Goal: Task Accomplishment & Management: Complete application form

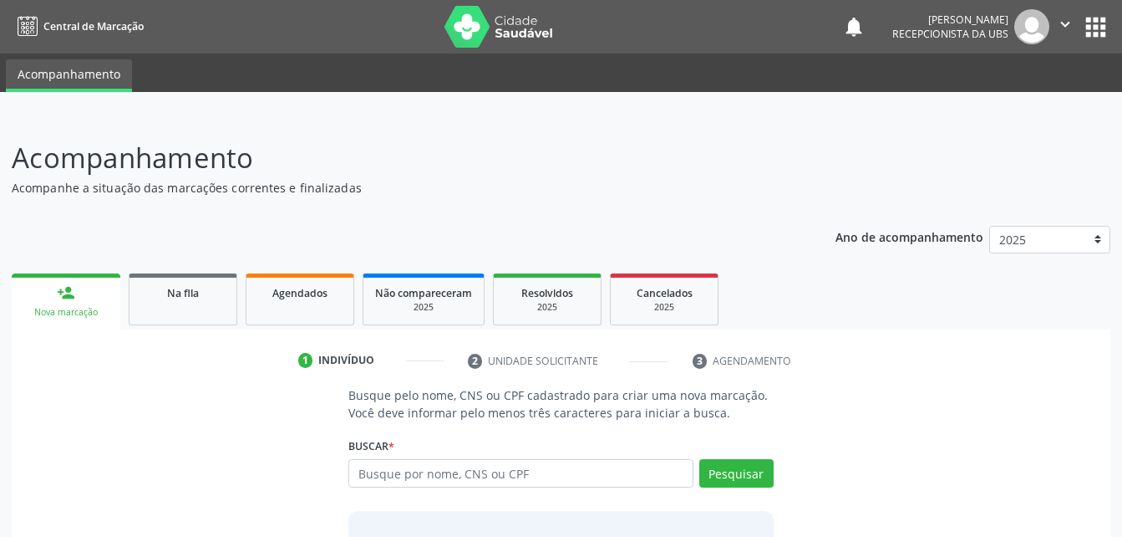
click at [311, 318] on link "Agendados" at bounding box center [300, 299] width 109 height 52
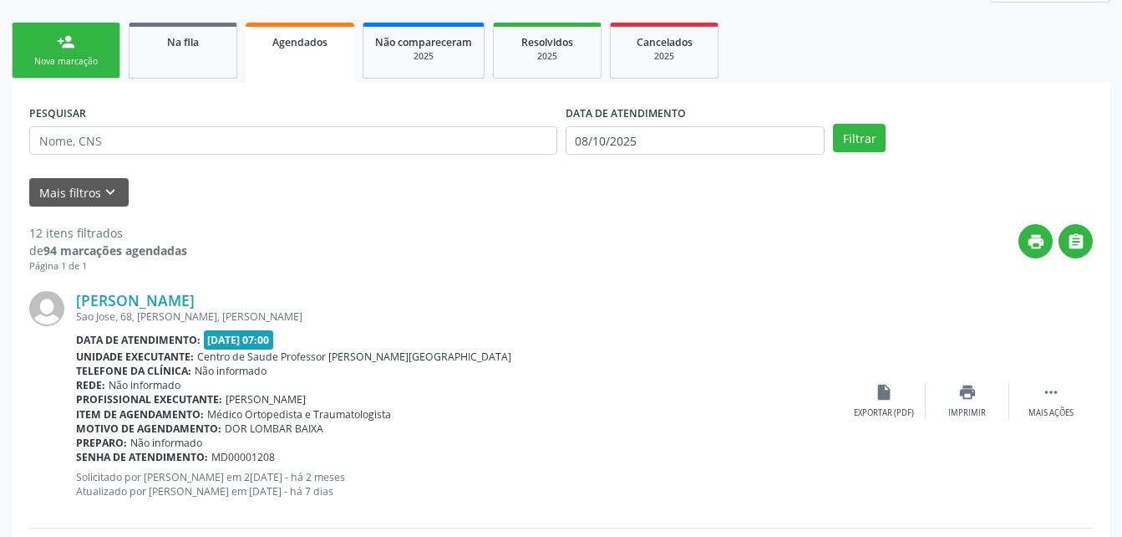
scroll to position [167, 0]
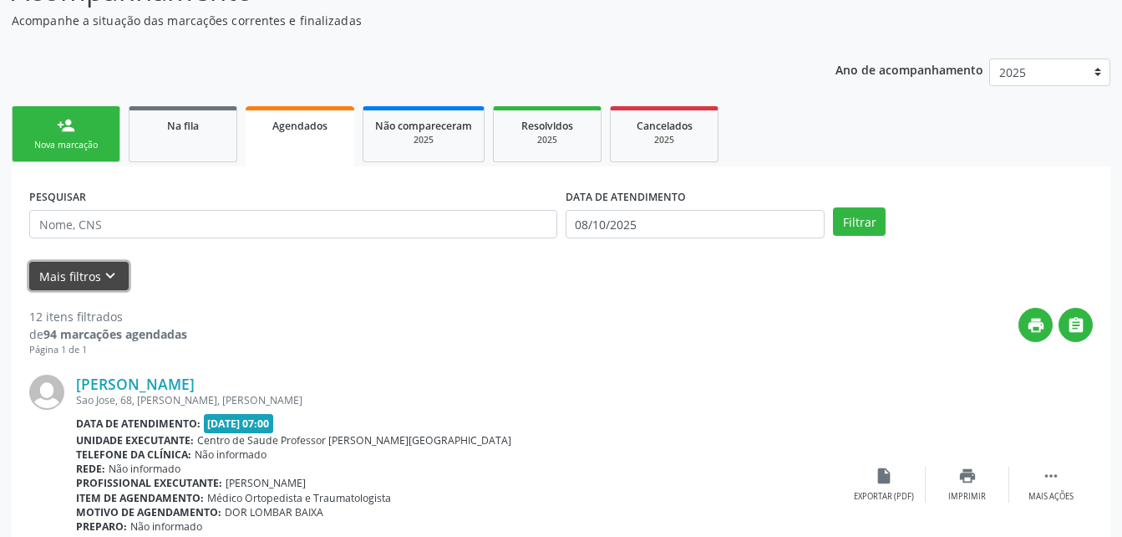
click at [104, 273] on icon "keyboard_arrow_down" at bounding box center [110, 276] width 18 height 18
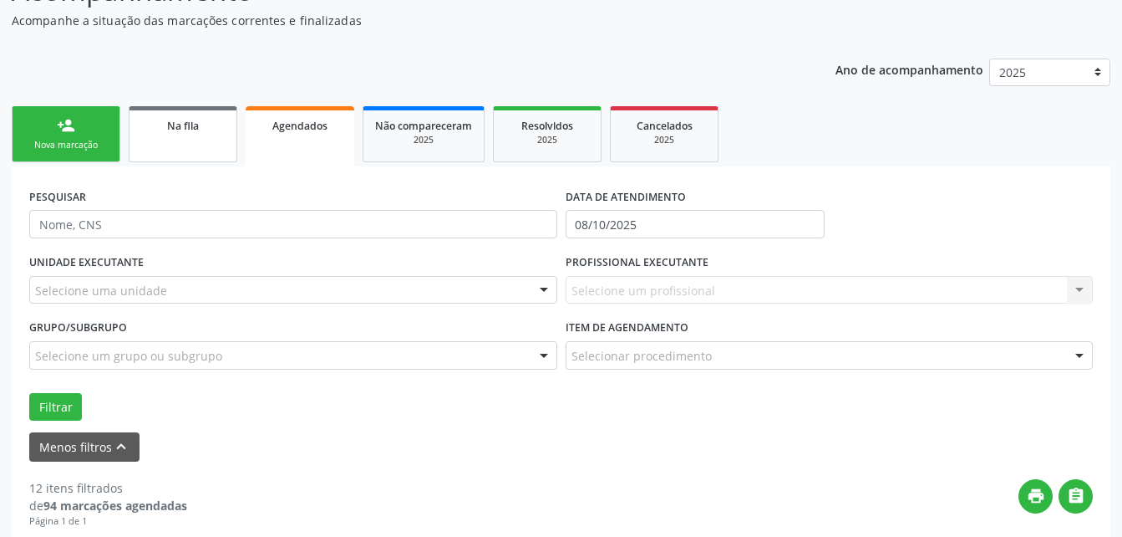
click at [174, 135] on link "Na fila" at bounding box center [183, 134] width 109 height 56
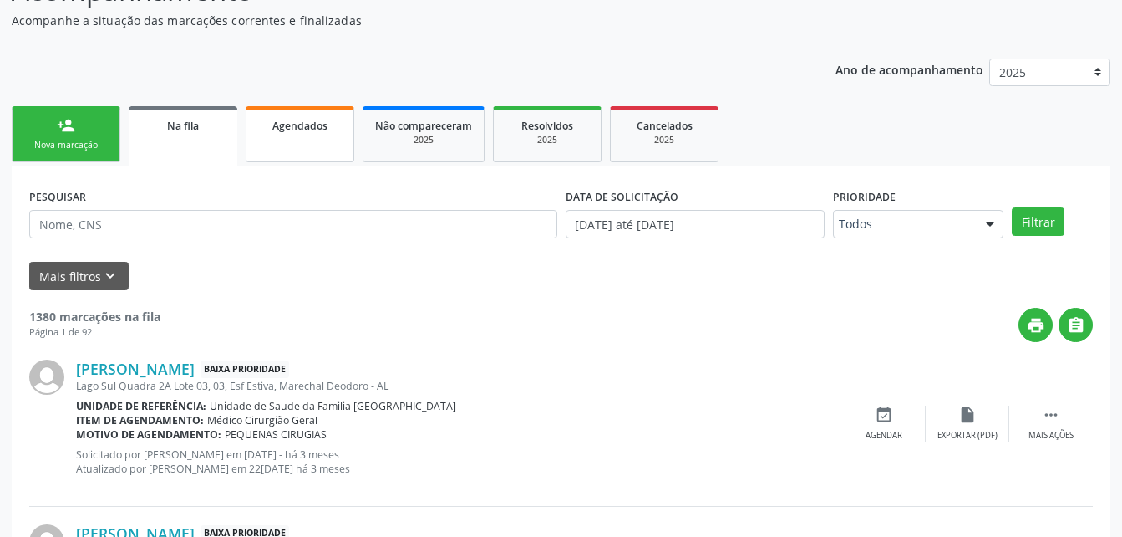
click at [280, 140] on link "Agendados" at bounding box center [300, 134] width 109 height 56
select select "9"
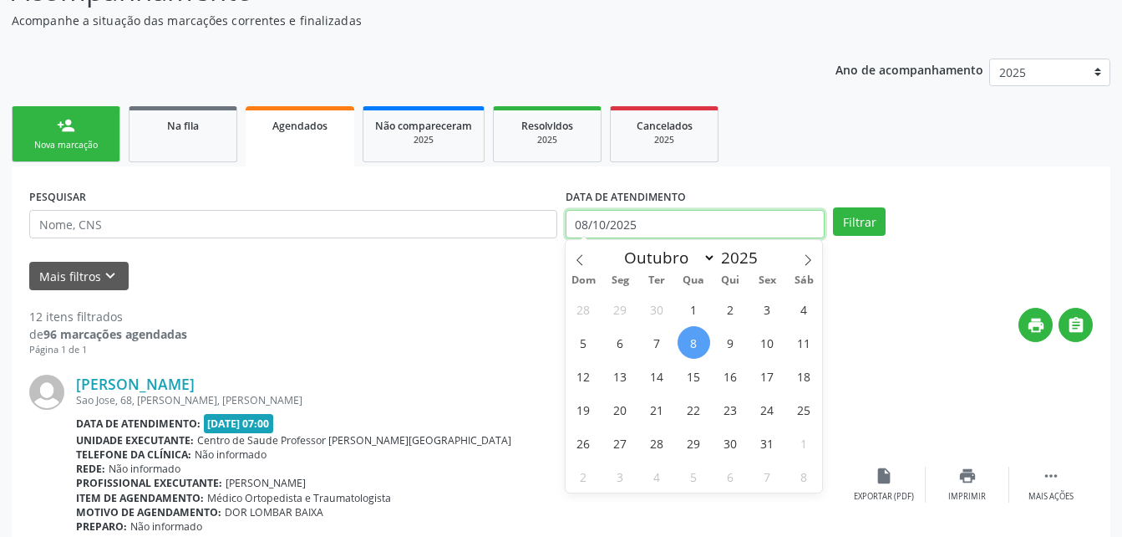
click at [715, 232] on input "08/10/2025" at bounding box center [696, 224] width 260 height 28
click at [657, 346] on span "7" at bounding box center [657, 342] width 33 height 33
type input "07[DATE]"
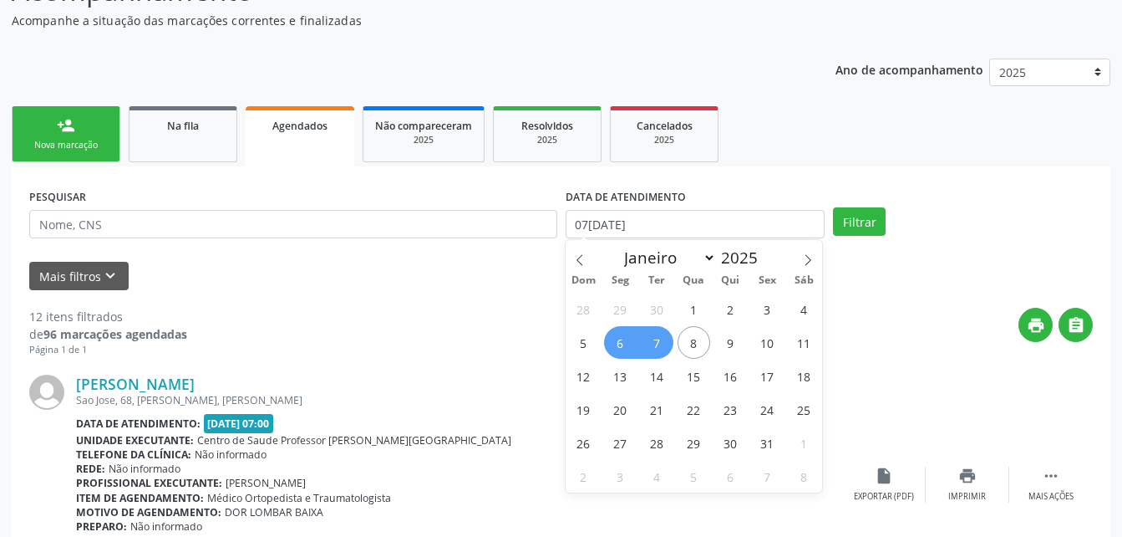
click at [629, 348] on span "6" at bounding box center [620, 342] width 33 height 33
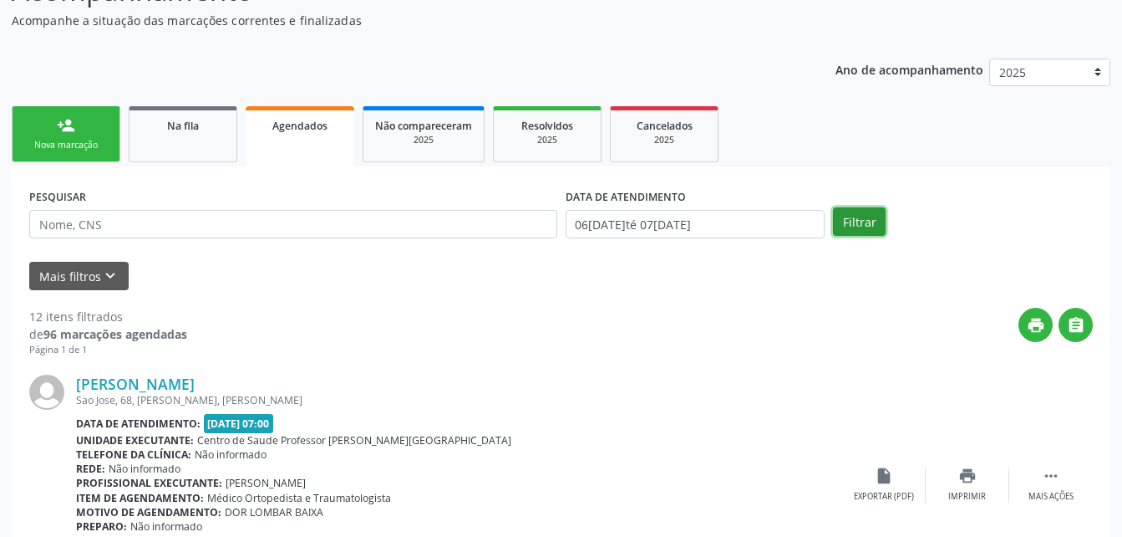
click at [849, 224] on button "Filtrar" at bounding box center [859, 221] width 53 height 28
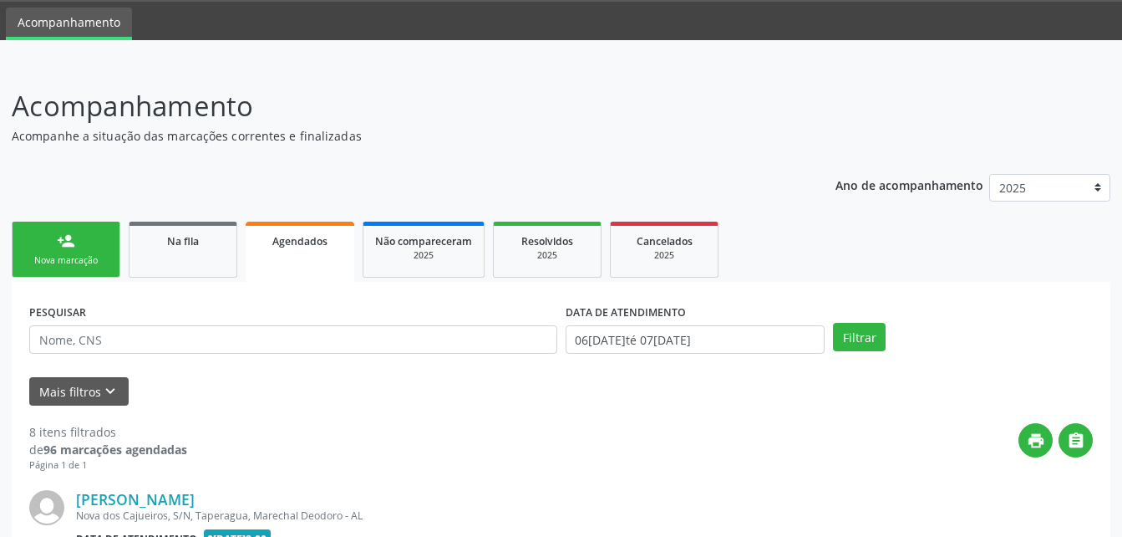
scroll to position [0, 0]
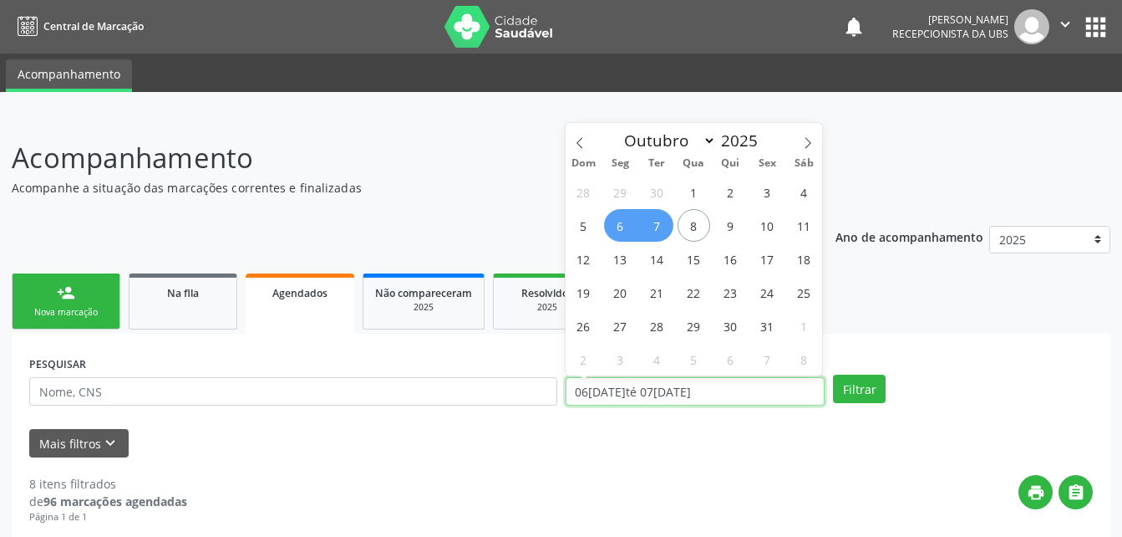
click at [742, 393] on input "06[DATE]té 07[DATE]" at bounding box center [696, 391] width 260 height 28
click at [702, 231] on span "8" at bounding box center [694, 225] width 33 height 33
type input "08/10/2025"
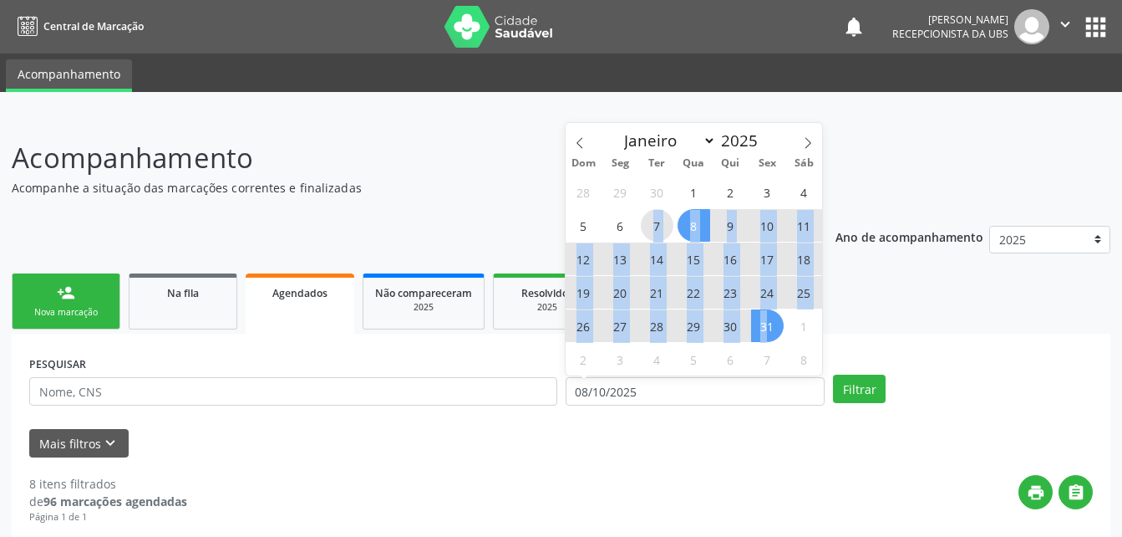
drag, startPoint x: 672, startPoint y: 231, endPoint x: 770, endPoint y: 323, distance: 134.2
click at [770, 323] on div "28 29 30 1 2 3 4 5 6 7 8 9 10 11 12 13 14 15 16 17 18 19 20 21 22 23 24 25 26 2…" at bounding box center [694, 275] width 257 height 201
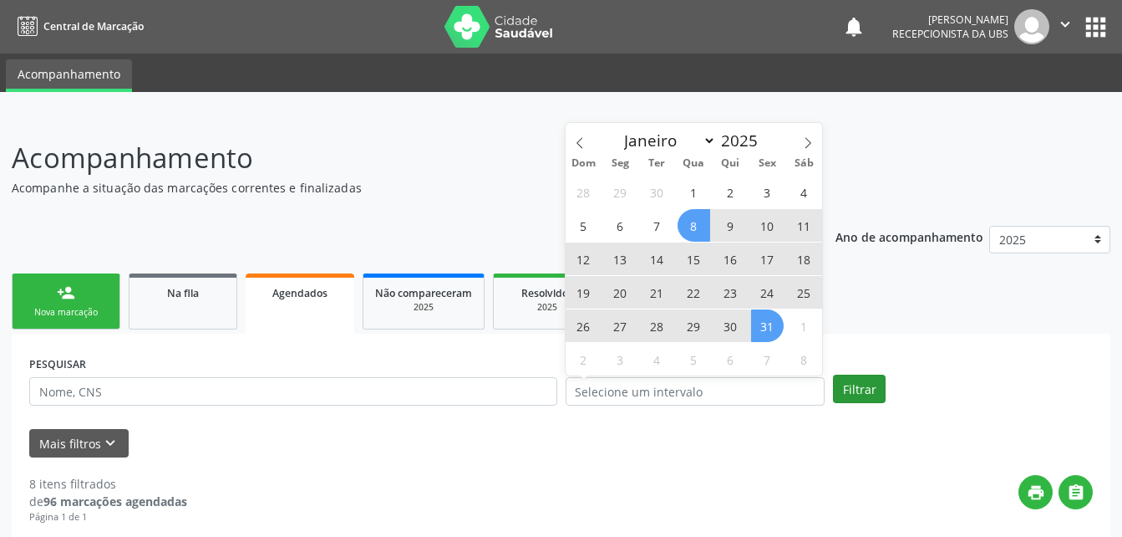
drag, startPoint x: 770, startPoint y: 323, endPoint x: 869, endPoint y: 394, distance: 122.2
click at [877, 394] on div "Filtrar" at bounding box center [963, 388] width 268 height 28
select select "9"
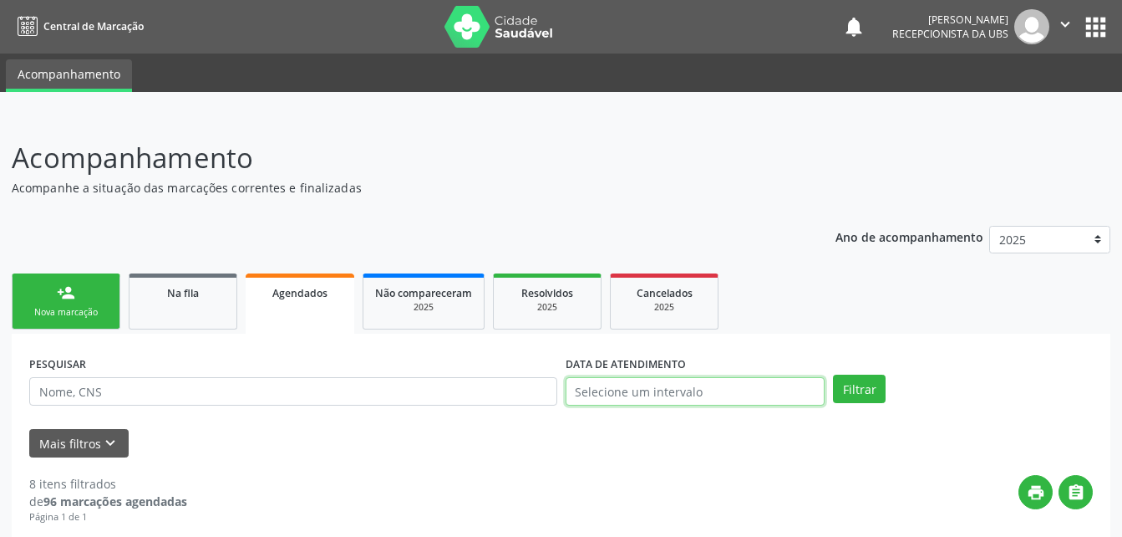
click at [790, 391] on input "text" at bounding box center [696, 391] width 260 height 28
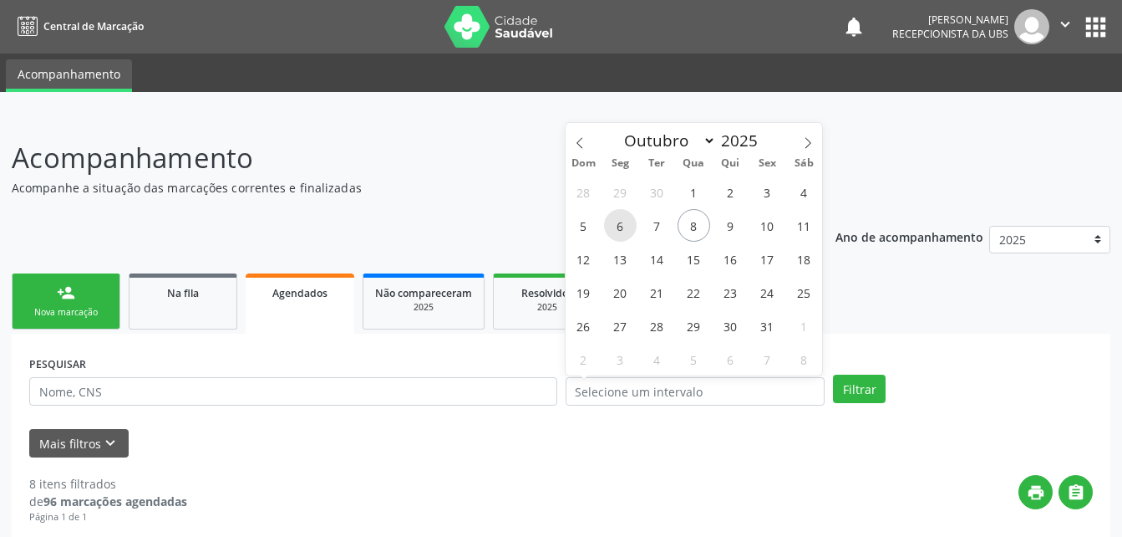
click at [621, 224] on span "6" at bounding box center [620, 225] width 33 height 33
type input "[DATE]"
click at [655, 226] on span "7" at bounding box center [657, 225] width 33 height 33
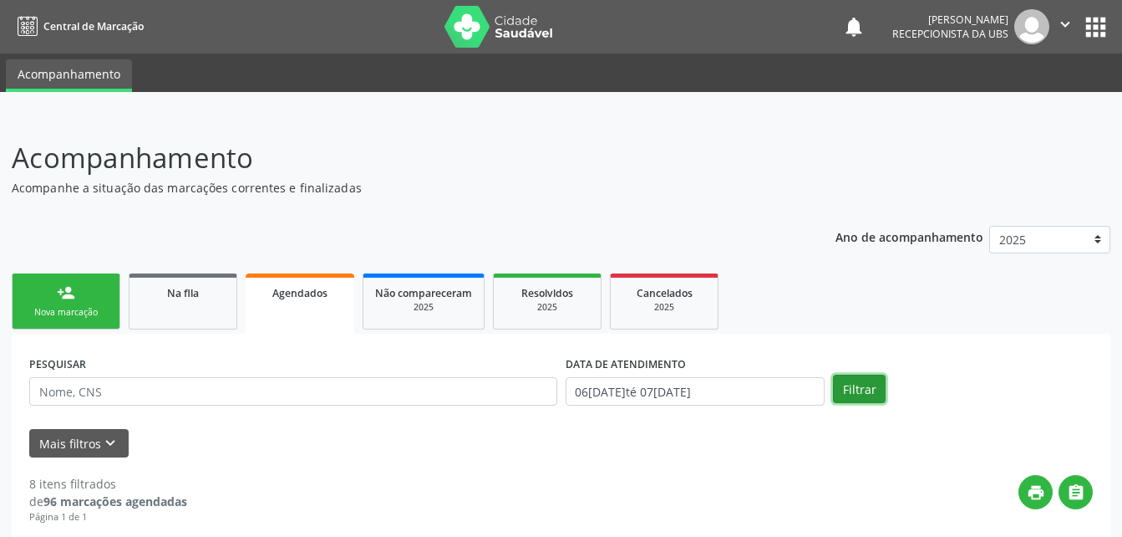
click at [867, 391] on button "Filtrar" at bounding box center [859, 388] width 53 height 28
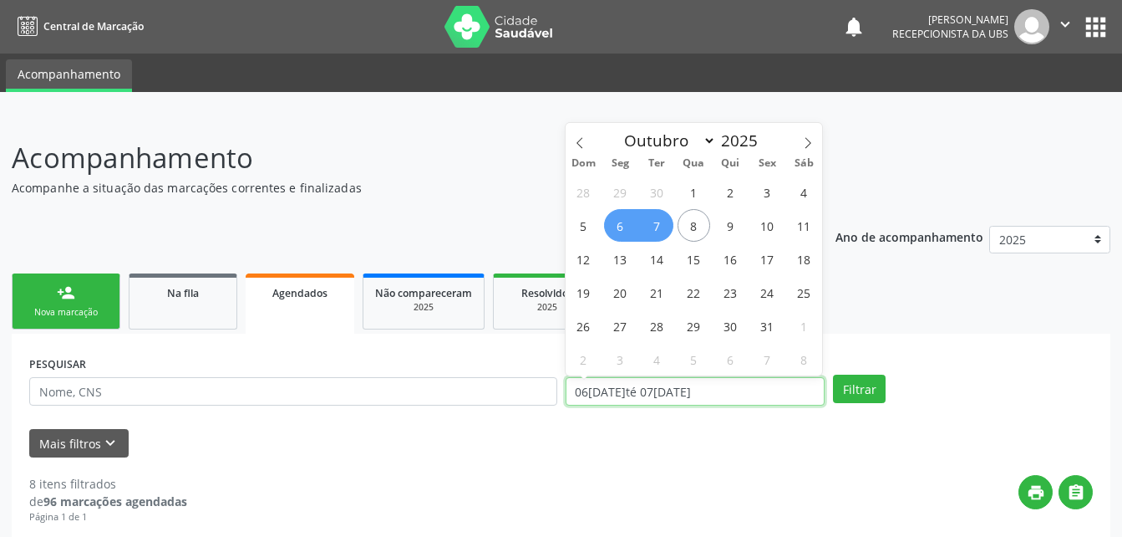
click at [738, 396] on input "06[DATE]té 07[DATE]" at bounding box center [696, 391] width 260 height 28
click at [698, 216] on span "8" at bounding box center [694, 225] width 33 height 33
type input "08/10/2025"
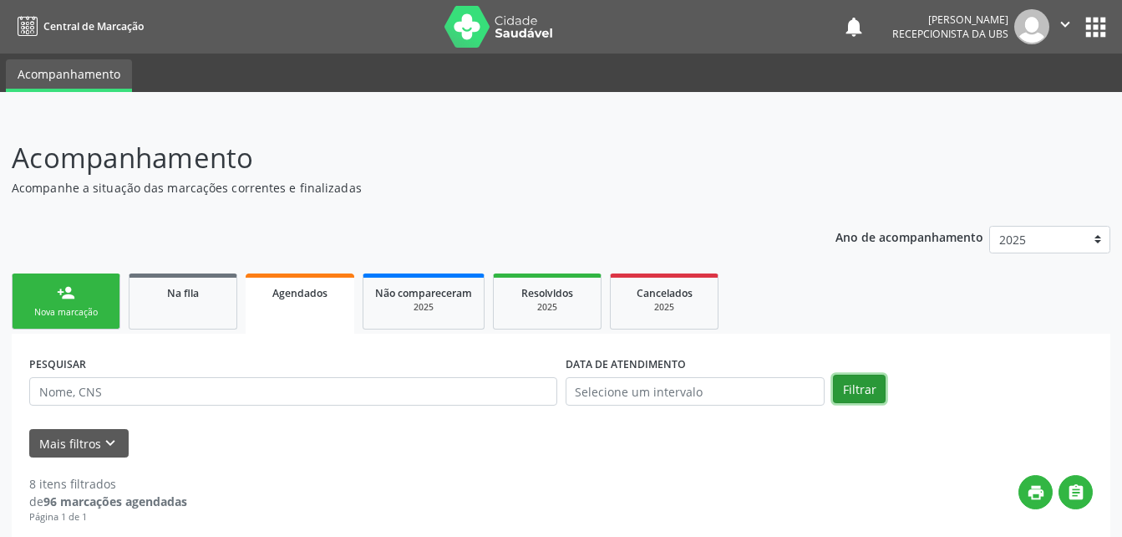
click at [880, 384] on button "Filtrar" at bounding box center [859, 388] width 53 height 28
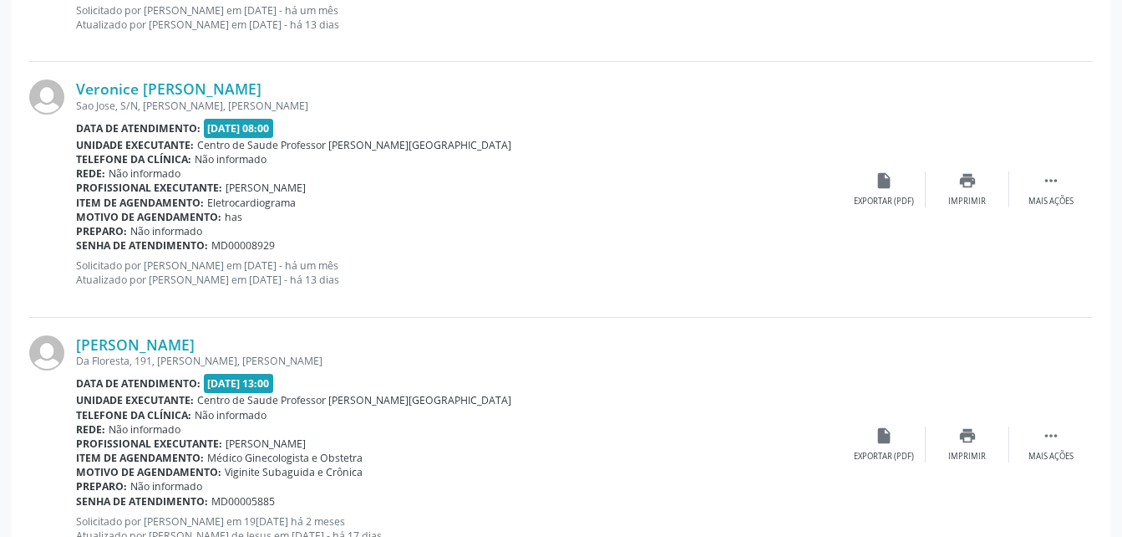
scroll to position [3878, 0]
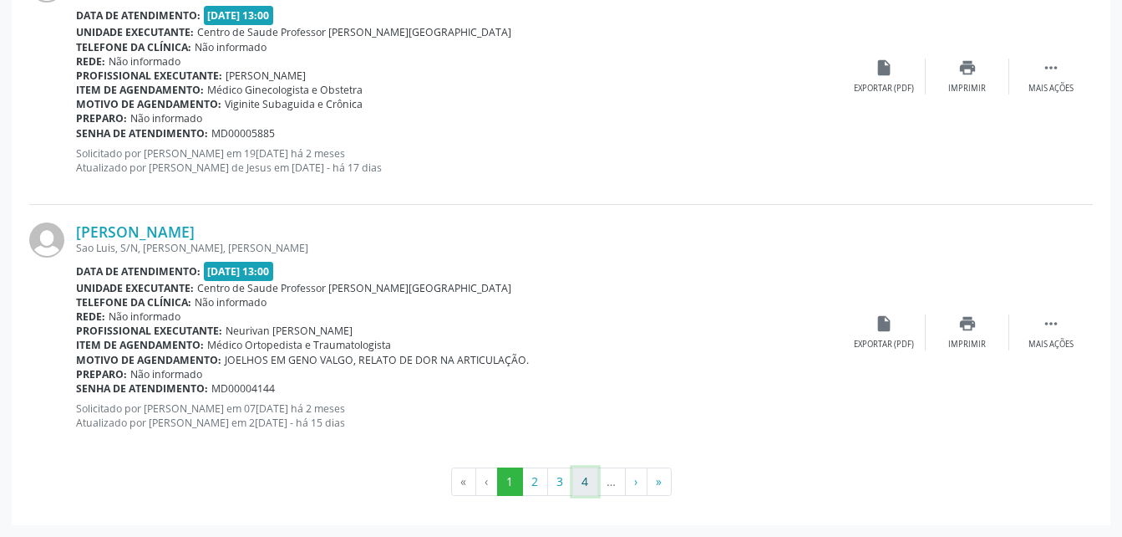
click at [587, 476] on button "4" at bounding box center [585, 481] width 26 height 28
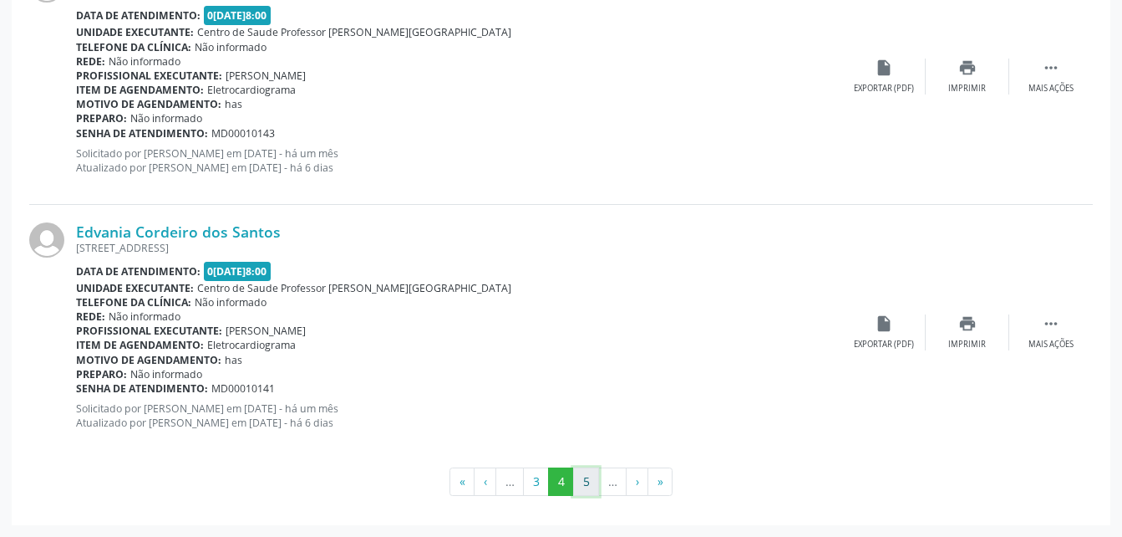
click at [584, 481] on button "5" at bounding box center [586, 481] width 26 height 28
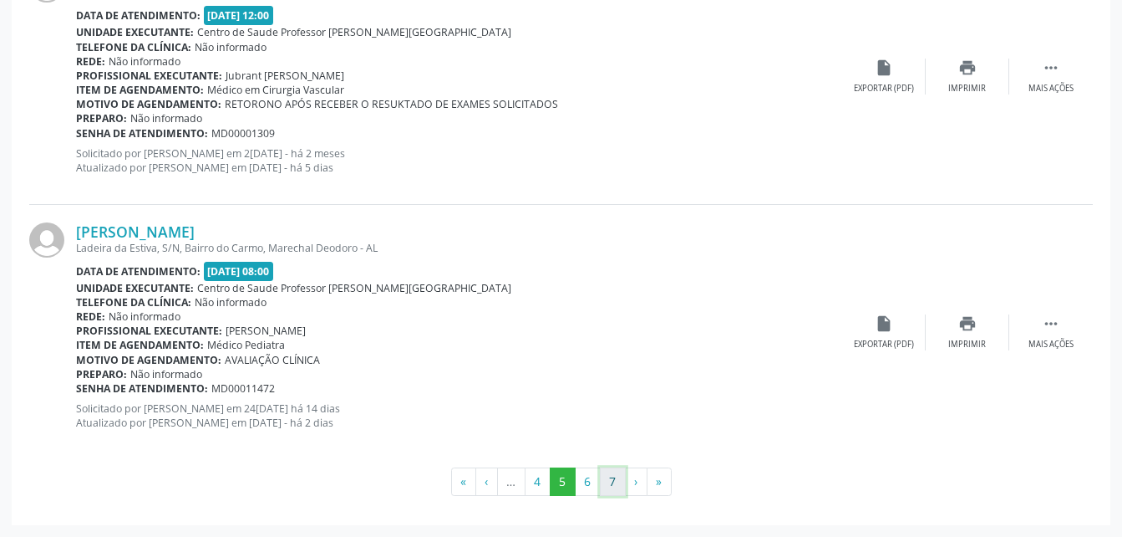
click at [605, 481] on button "7" at bounding box center [613, 481] width 26 height 28
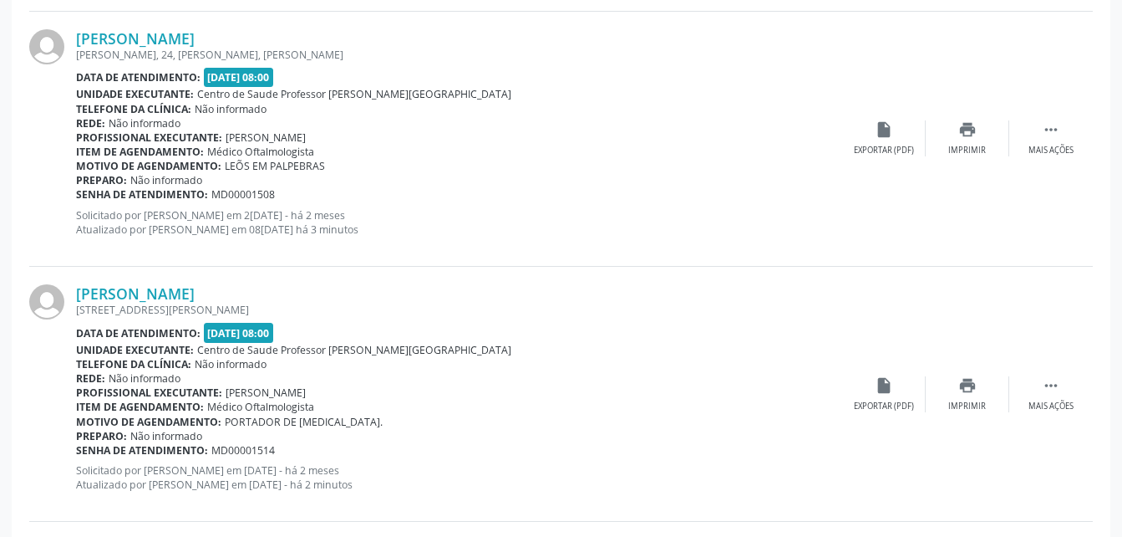
scroll to position [1180, 0]
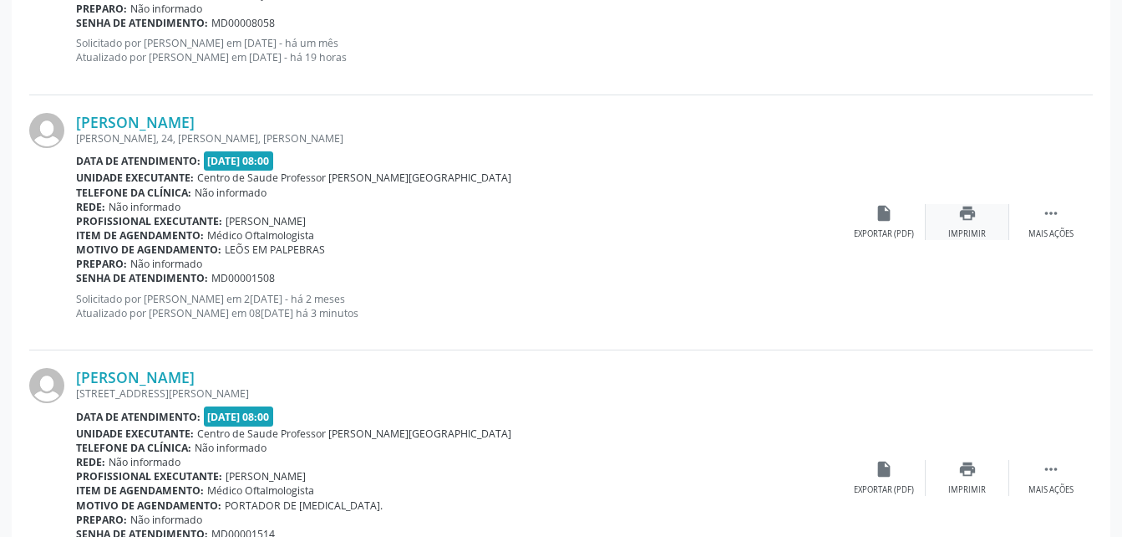
click at [950, 226] on div "print Imprimir" at bounding box center [968, 222] width 84 height 36
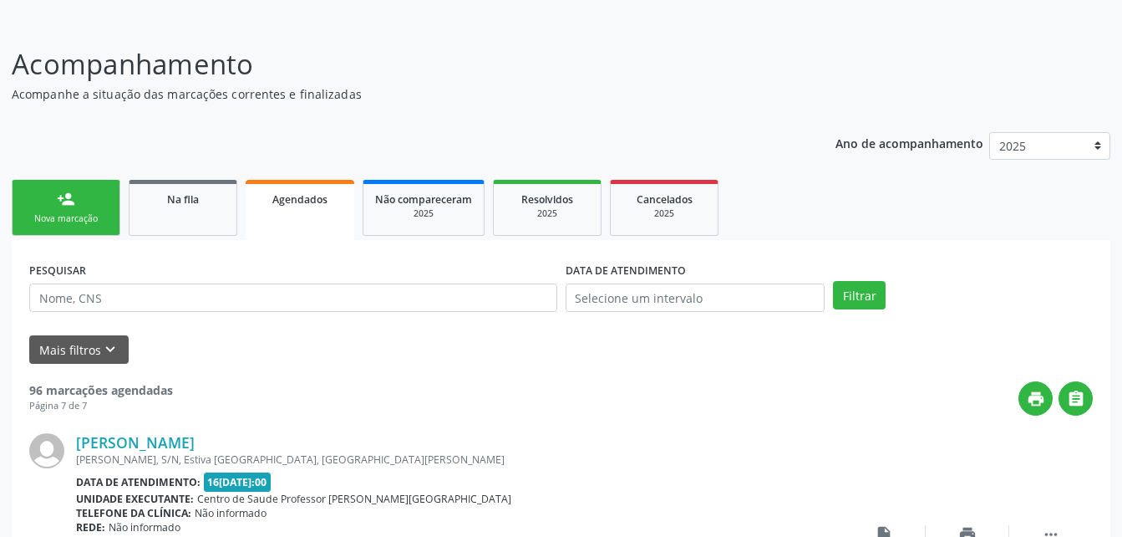
scroll to position [10, 0]
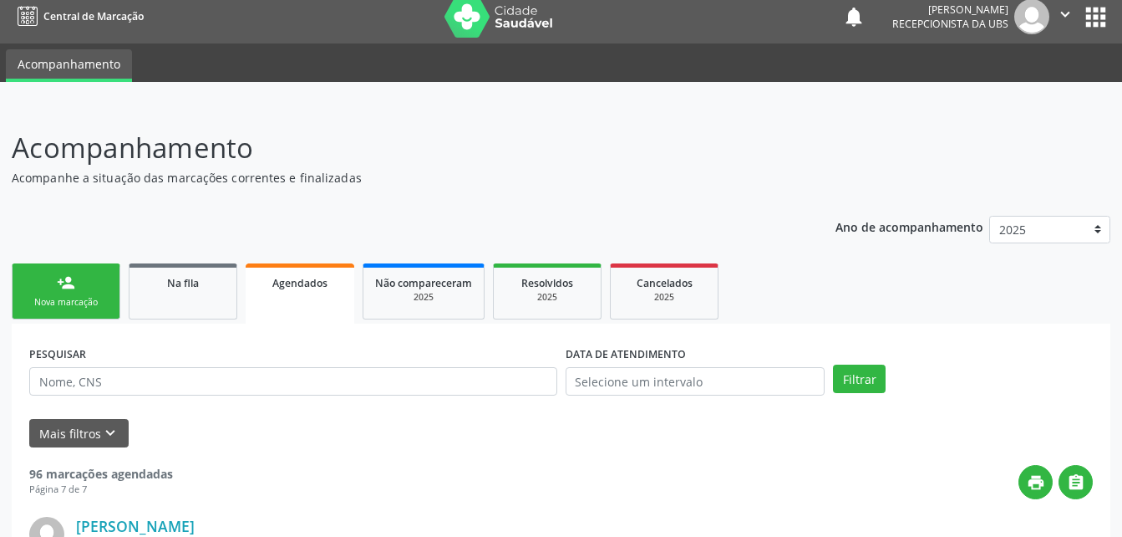
click at [84, 280] on link "person_add Nova marcação" at bounding box center [66, 291] width 109 height 56
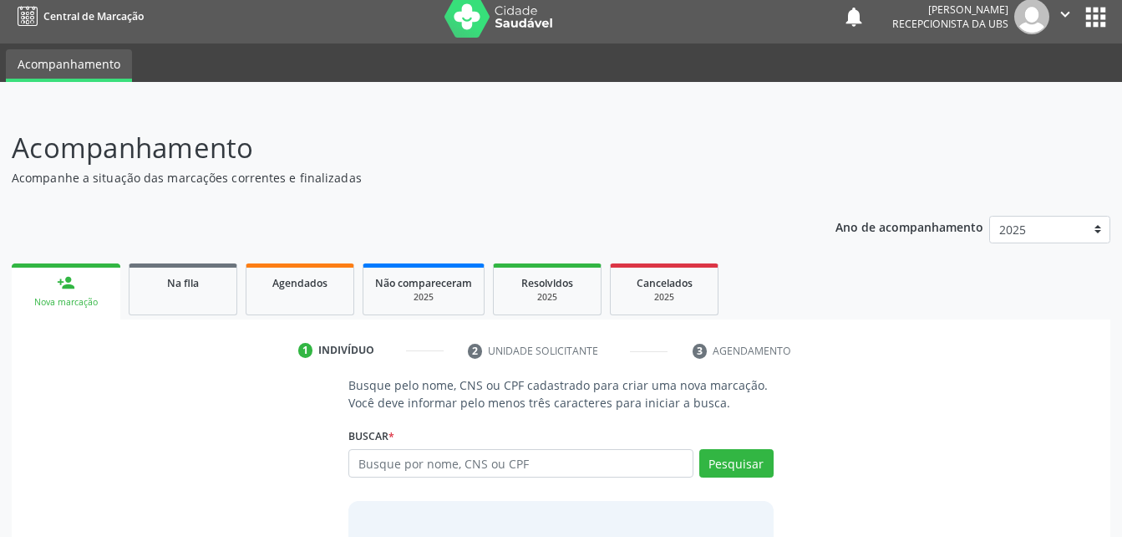
scroll to position [131, 0]
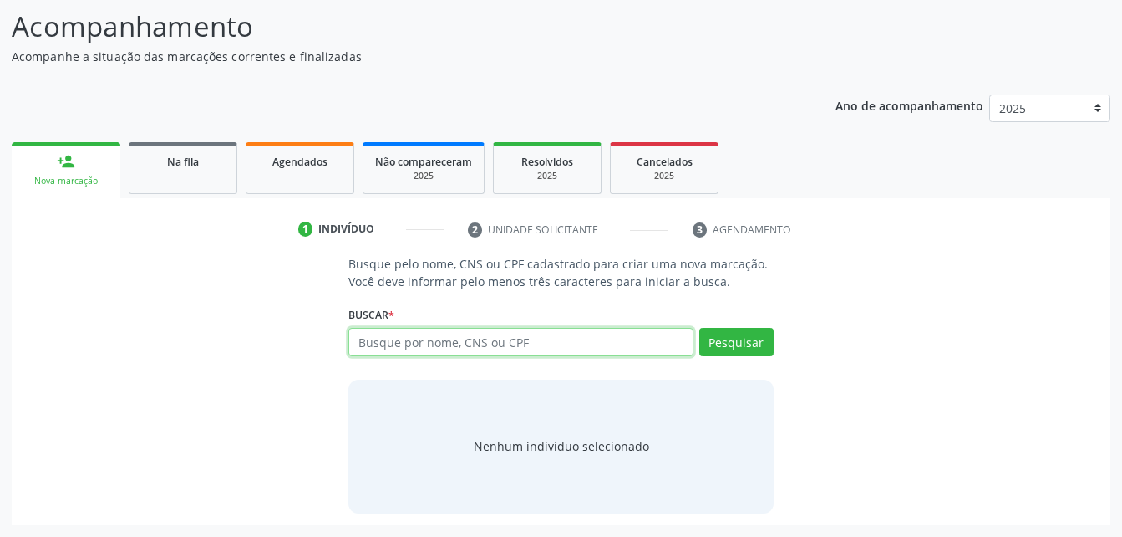
click at [552, 335] on input "text" at bounding box center [520, 342] width 344 height 28
type input "[PERSON_NAME]"
click at [731, 356] on div "Pesquisar" at bounding box center [734, 348] width 80 height 40
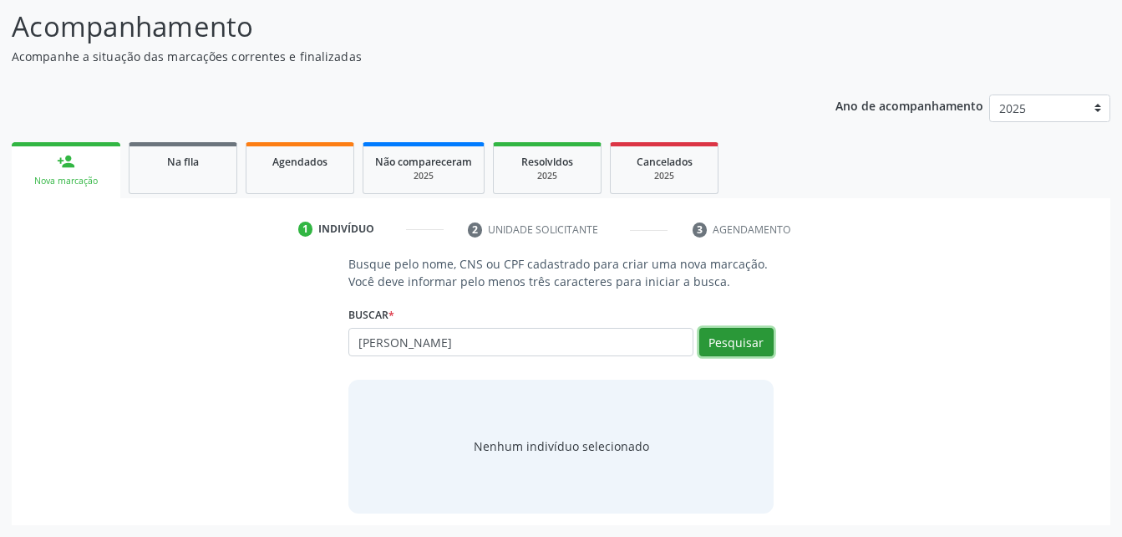
click at [732, 339] on button "Pesquisar" at bounding box center [736, 342] width 74 height 28
click at [716, 343] on button "Pesquisar" at bounding box center [736, 342] width 74 height 28
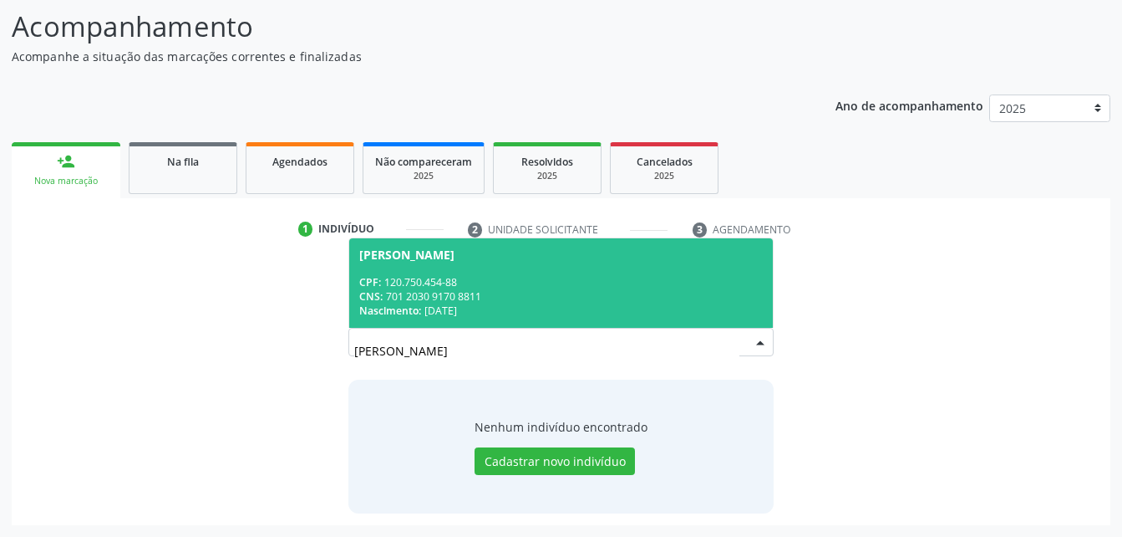
click at [523, 283] on div "CPF: 120.750.454-88" at bounding box center [560, 282] width 403 height 14
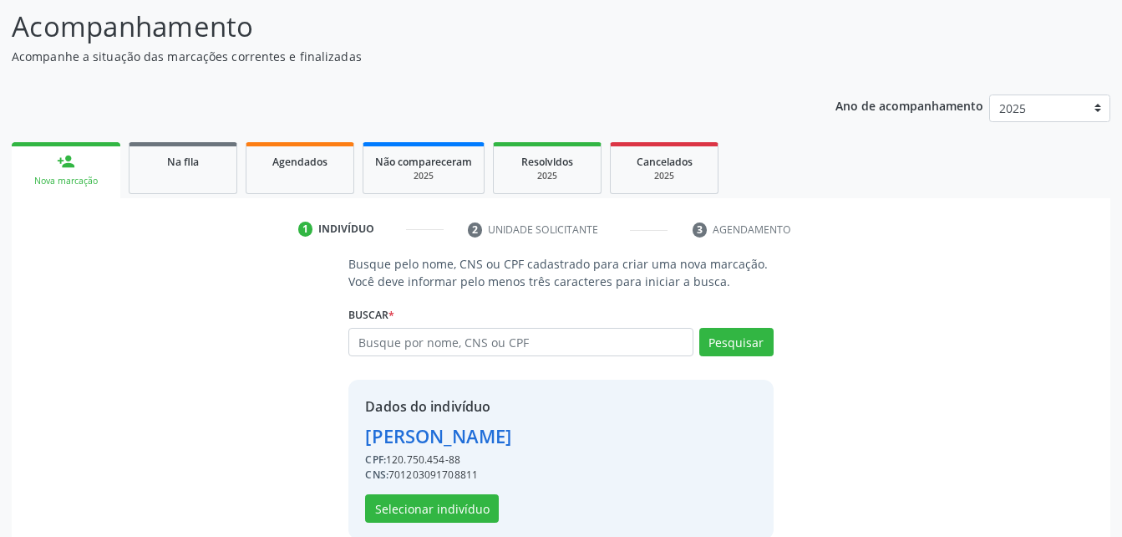
scroll to position [157, 0]
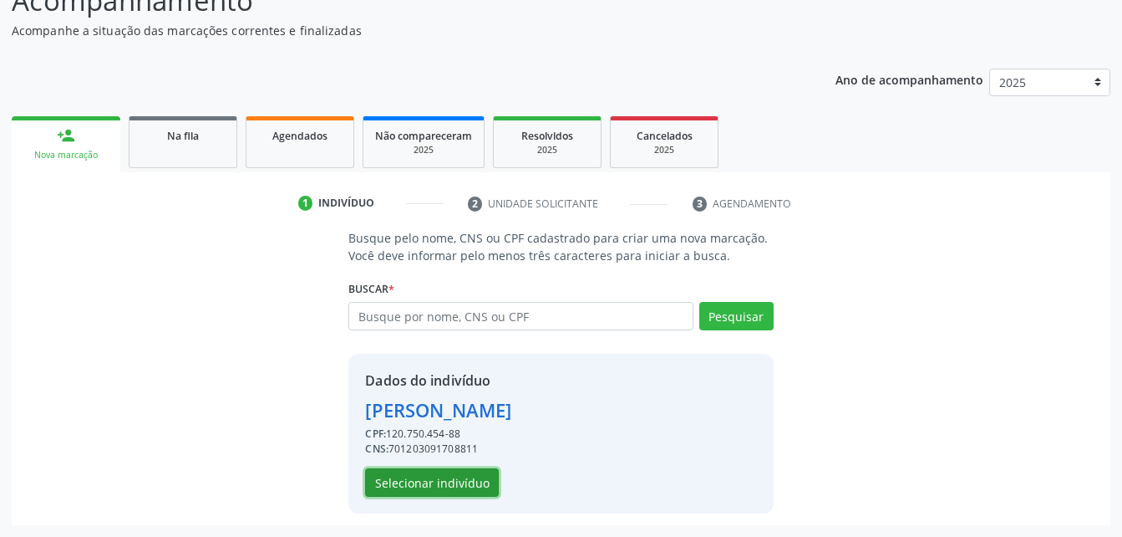
click at [492, 477] on button "Selecionar indivíduo" at bounding box center [432, 482] width 134 height 28
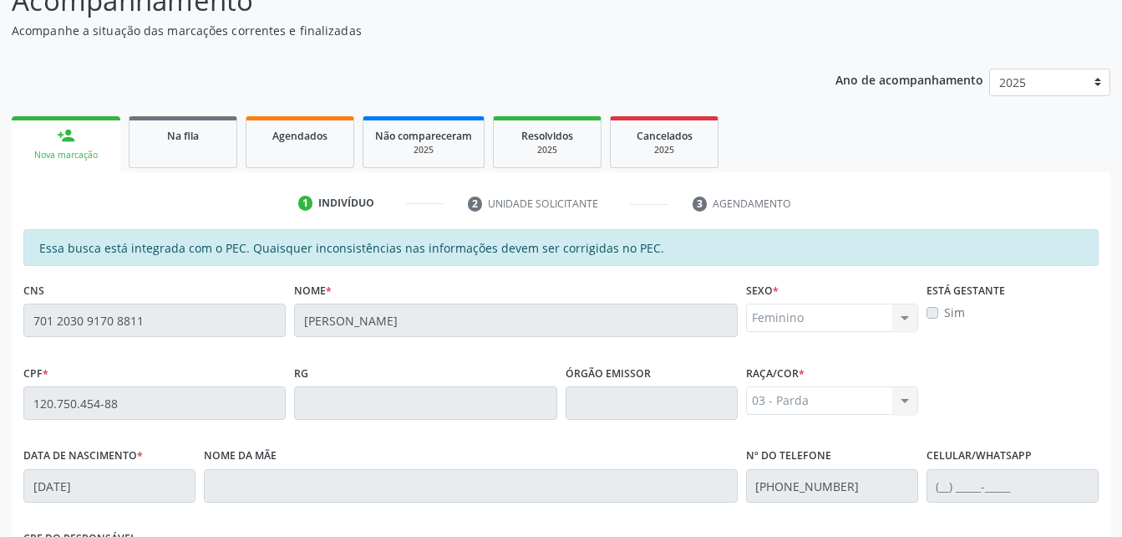
scroll to position [441, 0]
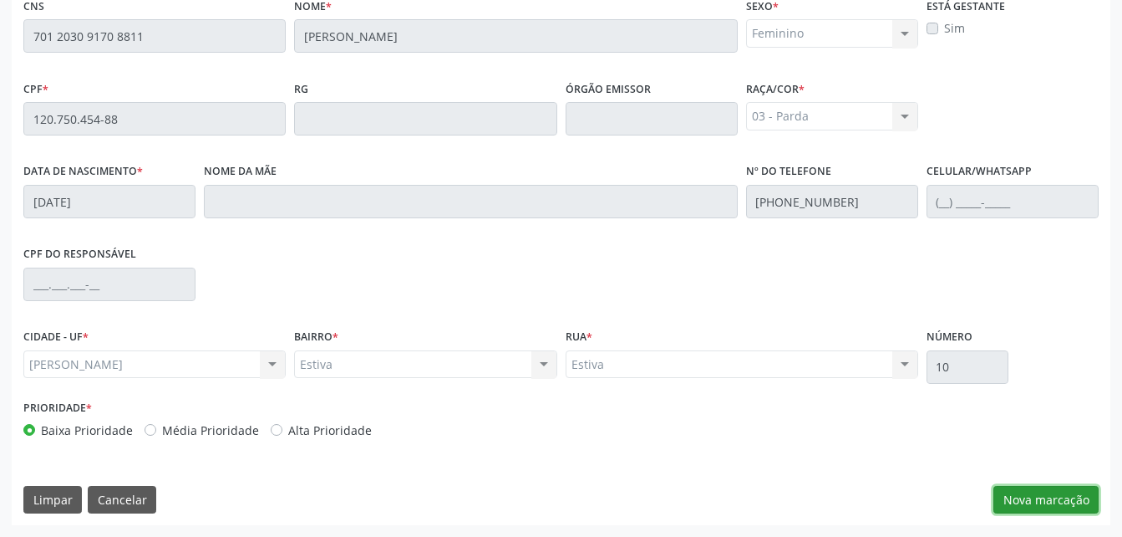
click at [1025, 498] on button "Nova marcação" at bounding box center [1046, 500] width 105 height 28
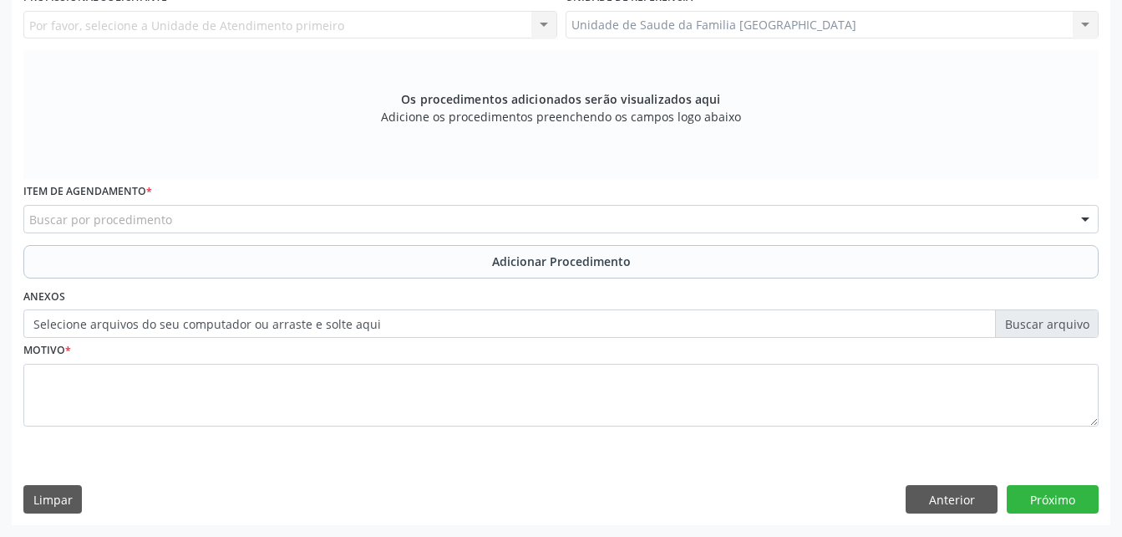
scroll to position [216, 0]
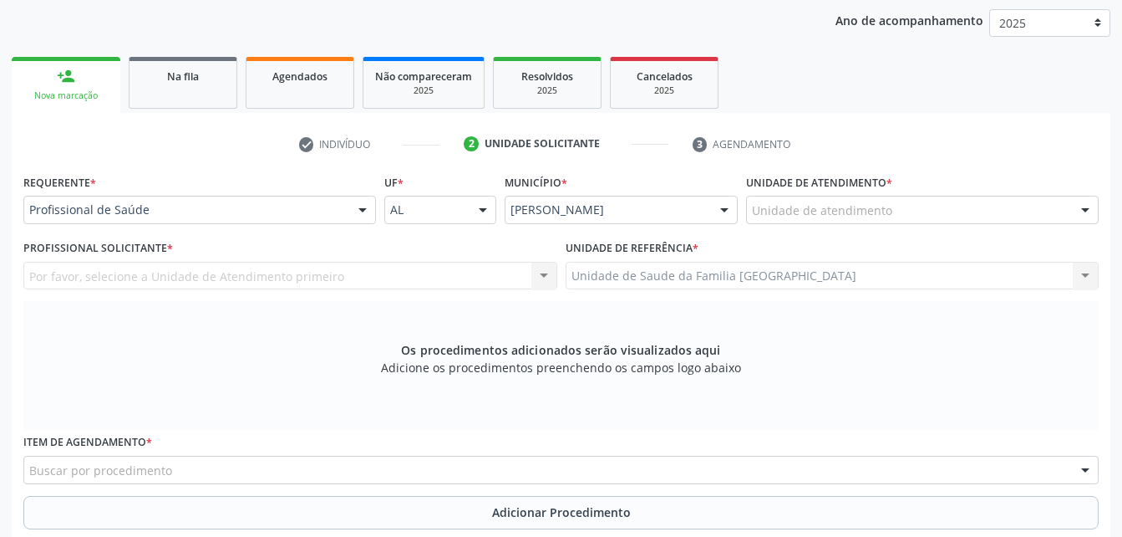
click at [898, 216] on div "Unidade de atendimento" at bounding box center [922, 210] width 353 height 28
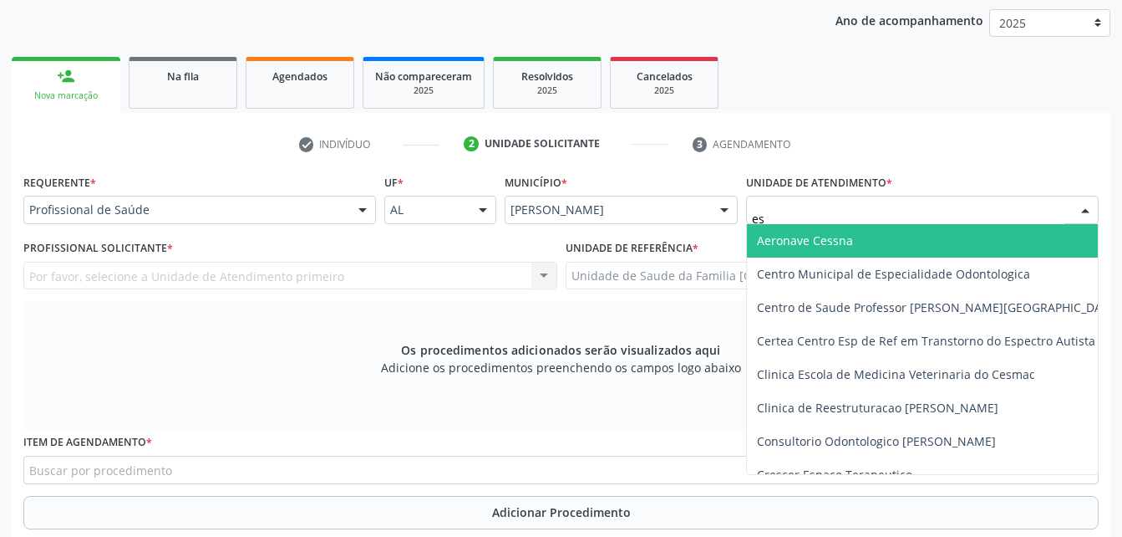
type input "est"
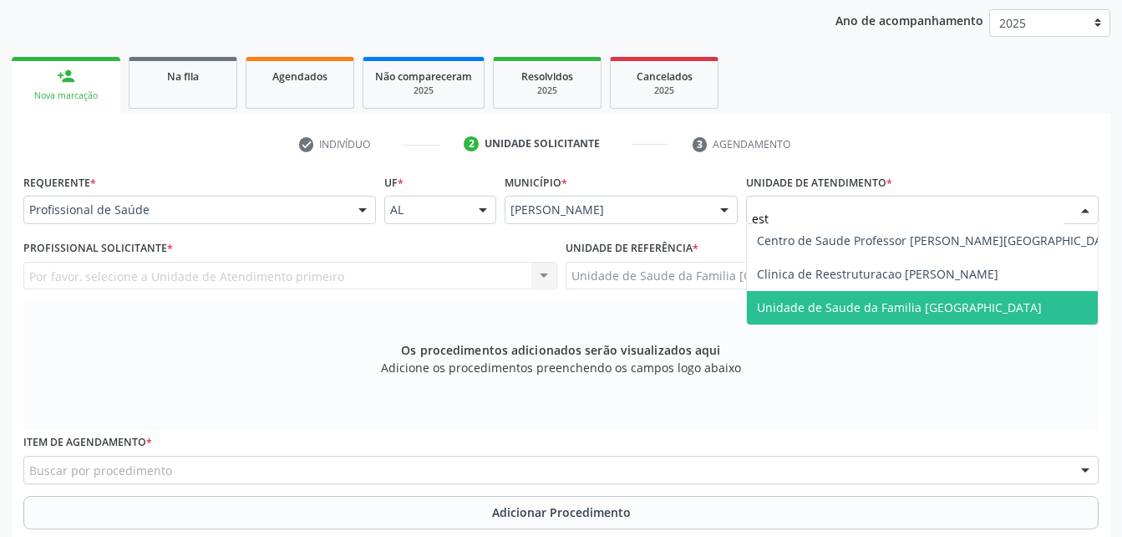
drag, startPoint x: 938, startPoint y: 306, endPoint x: 709, endPoint y: 325, distance: 229.8
click at [938, 307] on span "Unidade de Saude da Familia [GEOGRAPHIC_DATA]" at bounding box center [899, 307] width 285 height 16
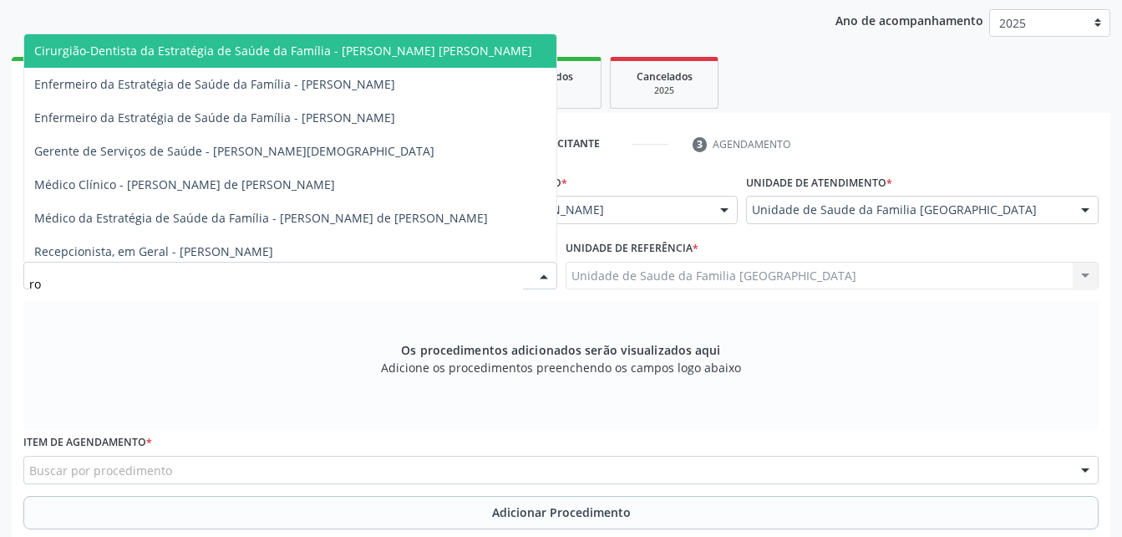
type input "rod"
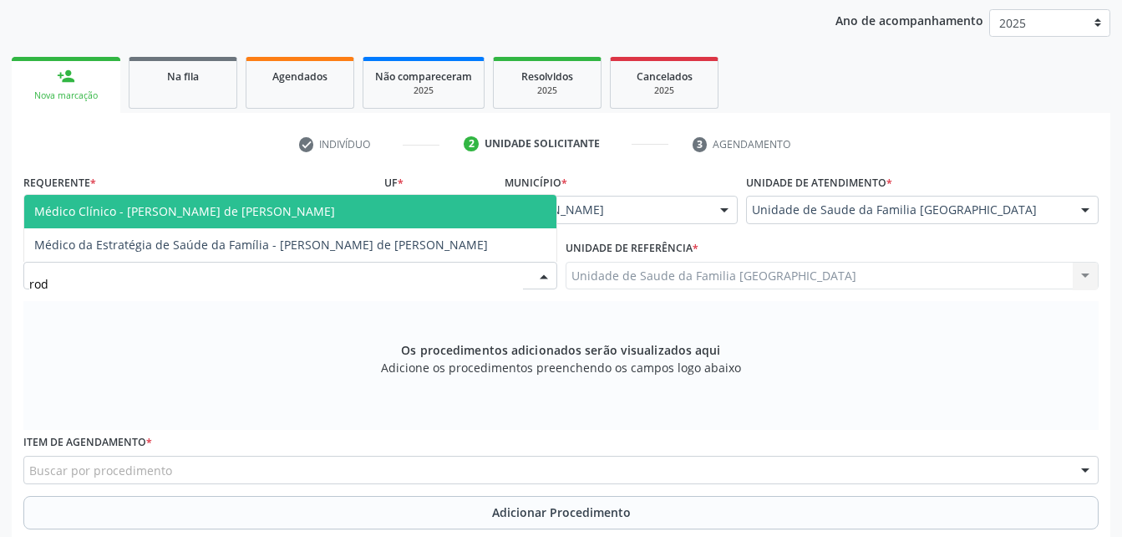
click at [146, 226] on span "Médico Clínico - [PERSON_NAME] de [PERSON_NAME]" at bounding box center [290, 211] width 532 height 33
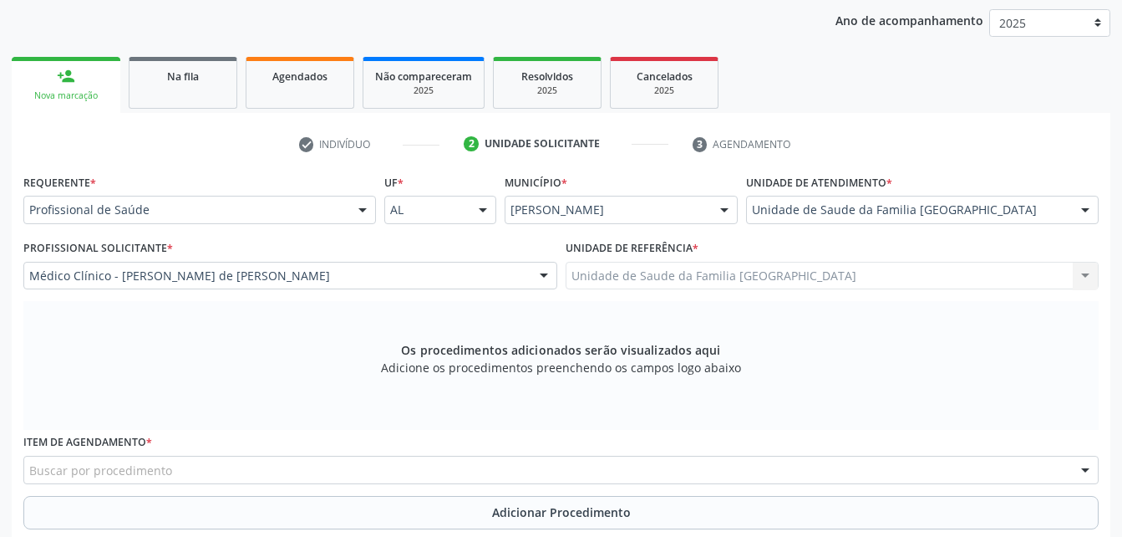
scroll to position [300, 0]
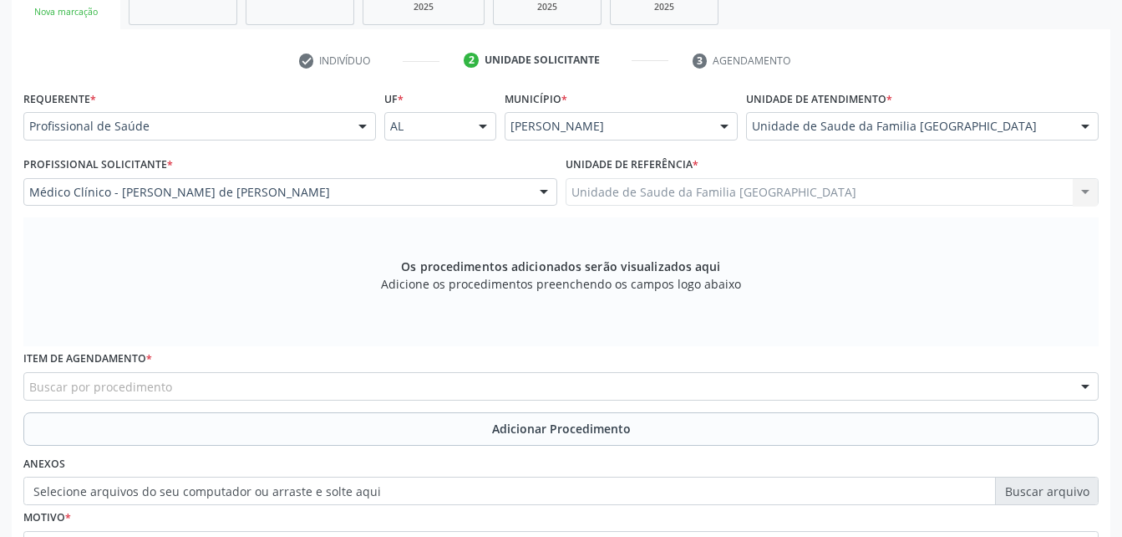
click at [192, 404] on div "Item de agendamento * Buscar por procedimento 0304070076 - .Quimioterapia de Le…" at bounding box center [561, 378] width 1084 height 65
click at [175, 398] on div "Buscar por procedimento" at bounding box center [561, 386] width 1076 height 28
click at [29, 394] on input "text" at bounding box center [29, 394] width 0 height 33
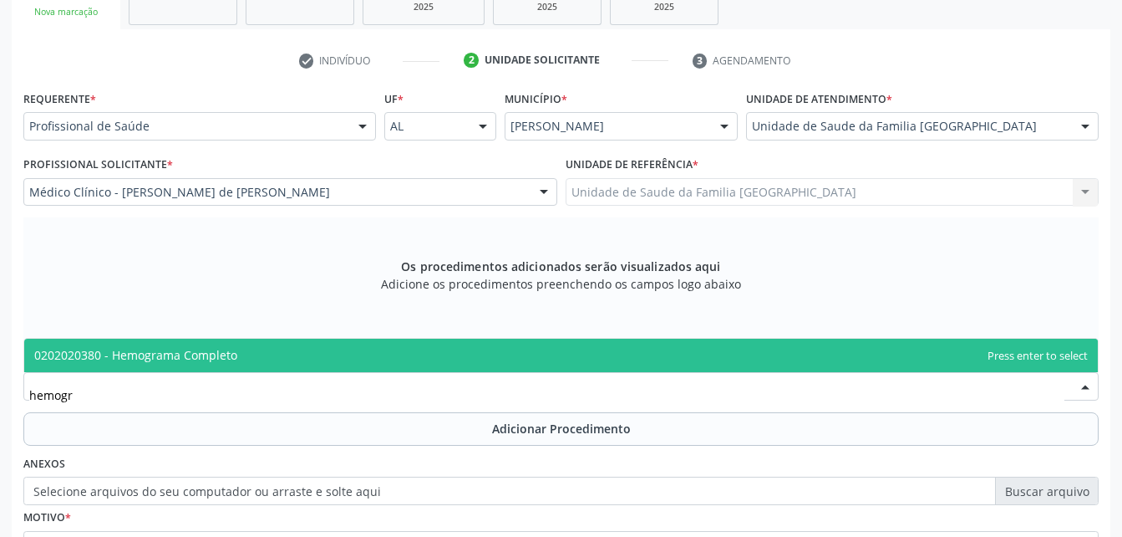
type input "hemogra"
click at [284, 353] on span "0202020380 - Hemograma Completo" at bounding box center [561, 354] width 1074 height 33
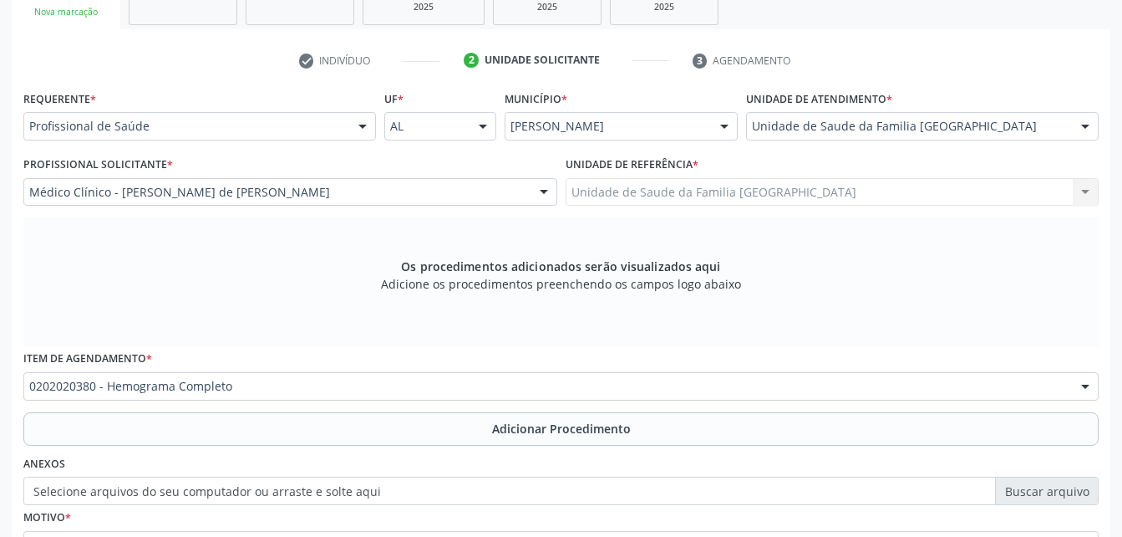
scroll to position [0, 0]
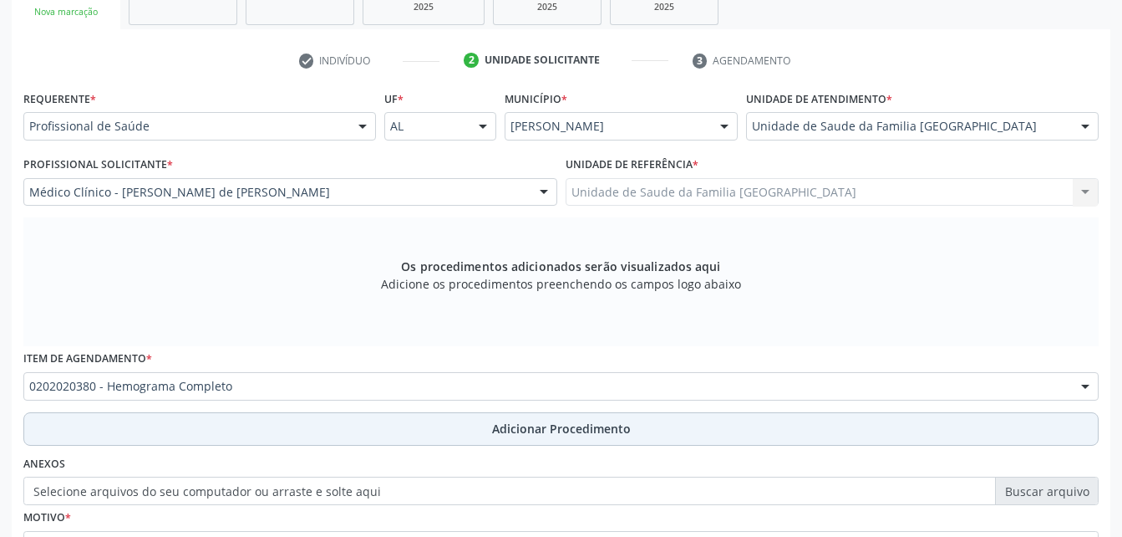
click at [504, 431] on span "Adicionar Procedimento" at bounding box center [561, 429] width 139 height 18
